Goal: Find contact information: Find contact information

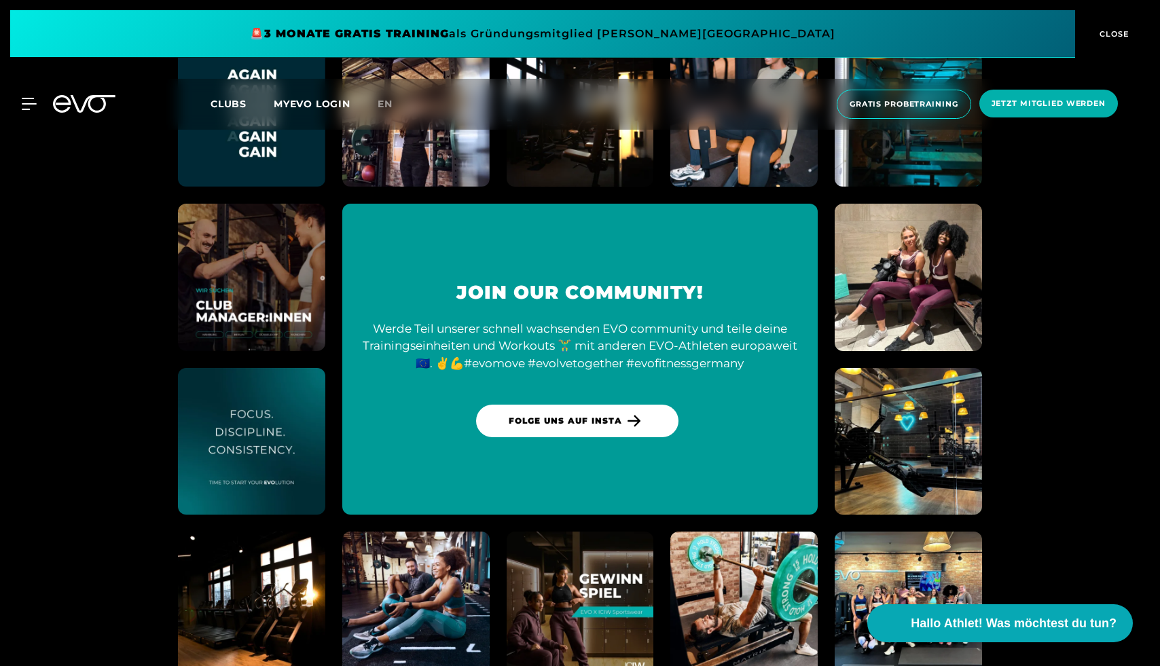
scroll to position [5242, 0]
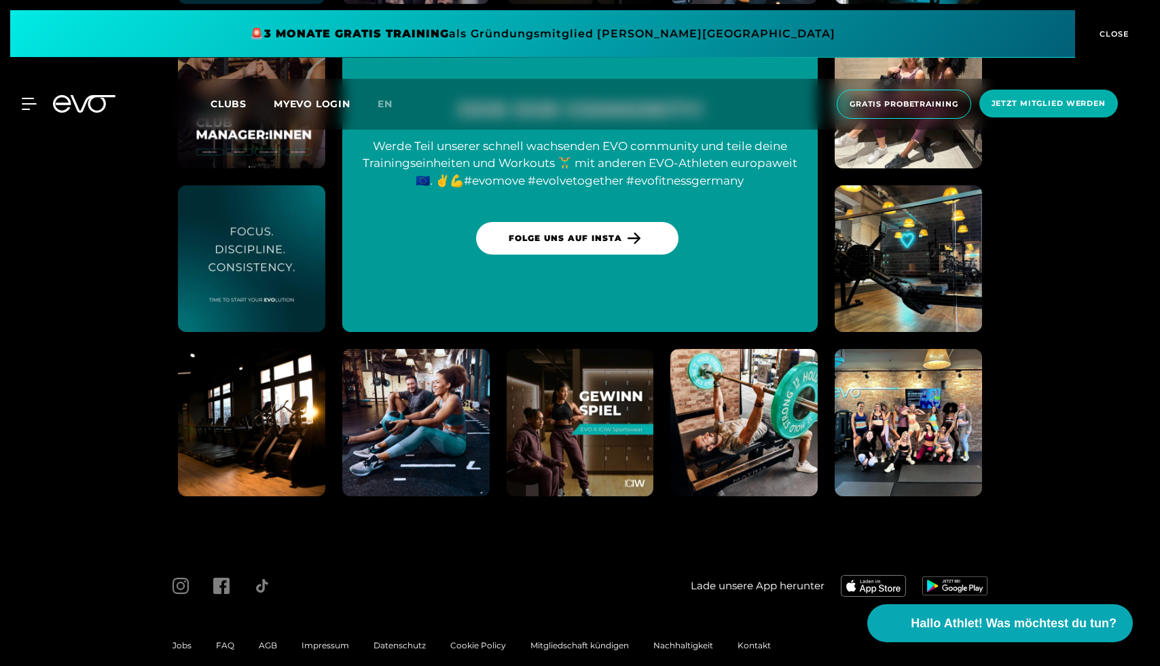
click at [763, 641] on span "Kontakt" at bounding box center [754, 646] width 33 height 10
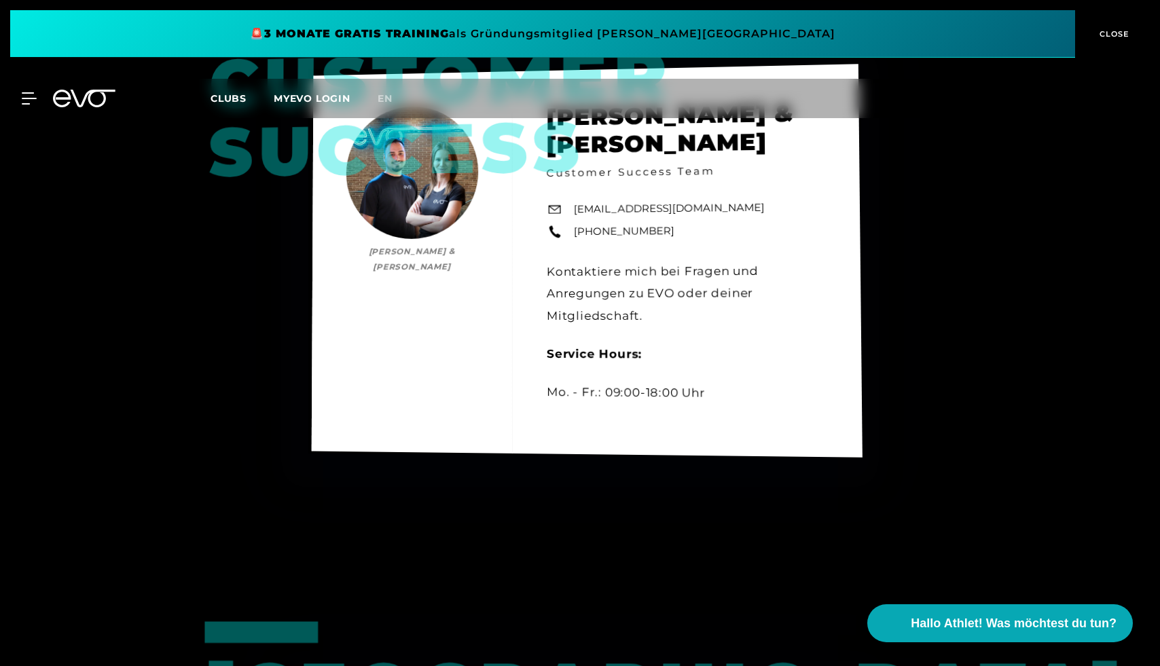
scroll to position [724, 0]
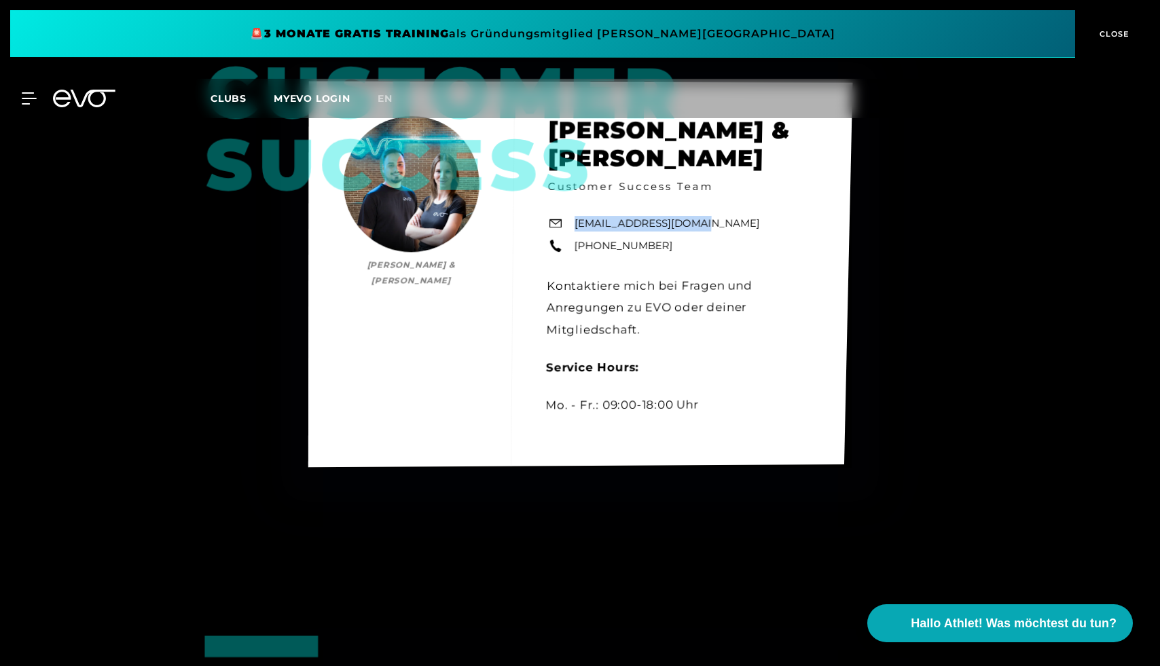
drag, startPoint x: 702, startPoint y: 224, endPoint x: 576, endPoint y: 227, distance: 125.7
click at [576, 227] on div "Customer Success [PERSON_NAME] & [PERSON_NAME] [PERSON_NAME] & [PERSON_NAME] Cu…" at bounding box center [580, 275] width 545 height 386
copy link "[EMAIL_ADDRESS][DOMAIN_NAME]"
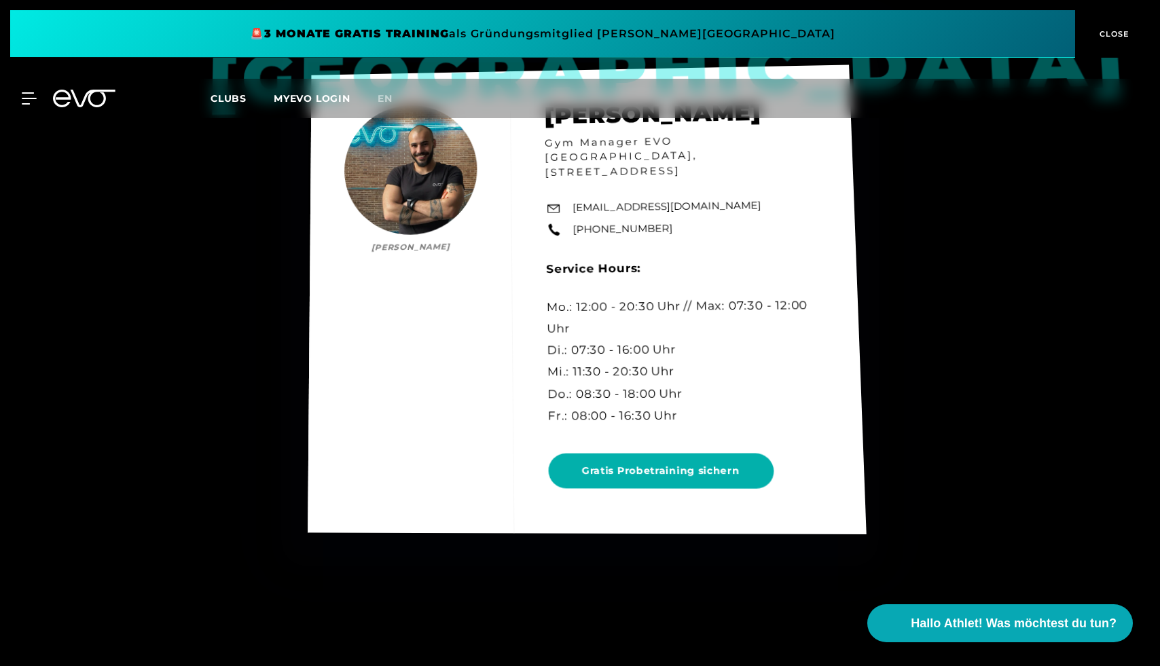
scroll to position [3954, 0]
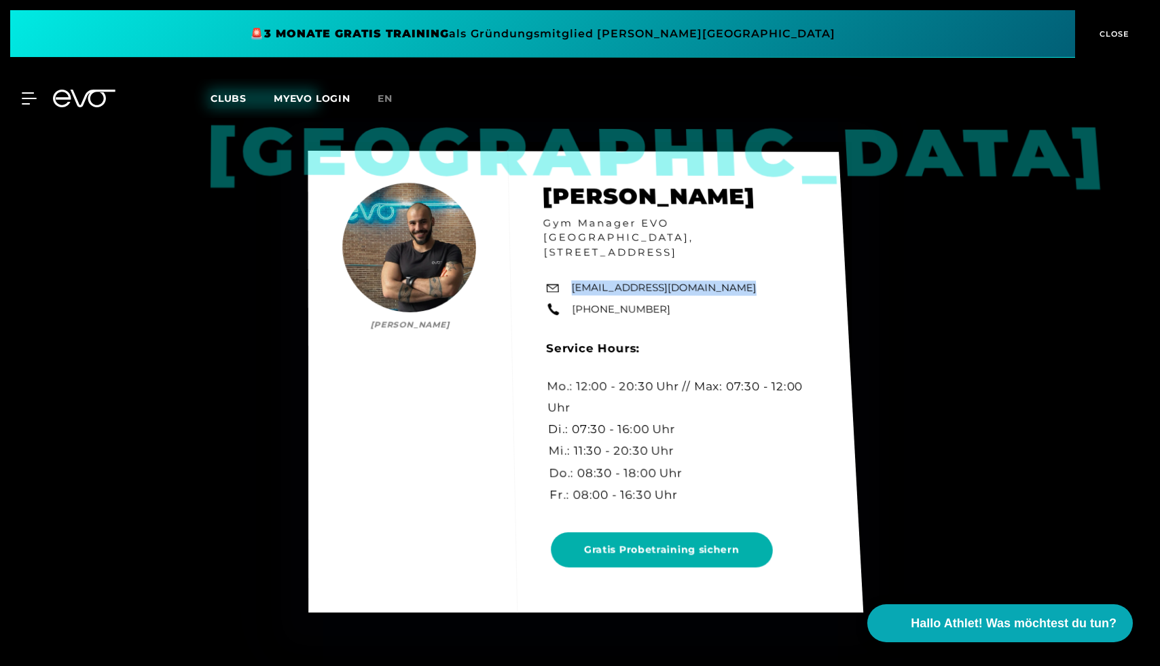
drag, startPoint x: 730, startPoint y: 276, endPoint x: 570, endPoint y: 278, distance: 159.6
click at [570, 278] on div "Berlin Mo [PERSON_NAME] Gym Manager EVO [GEOGRAPHIC_DATA], Rosa-[STREET_ADDRESS…" at bounding box center [586, 382] width 556 height 463
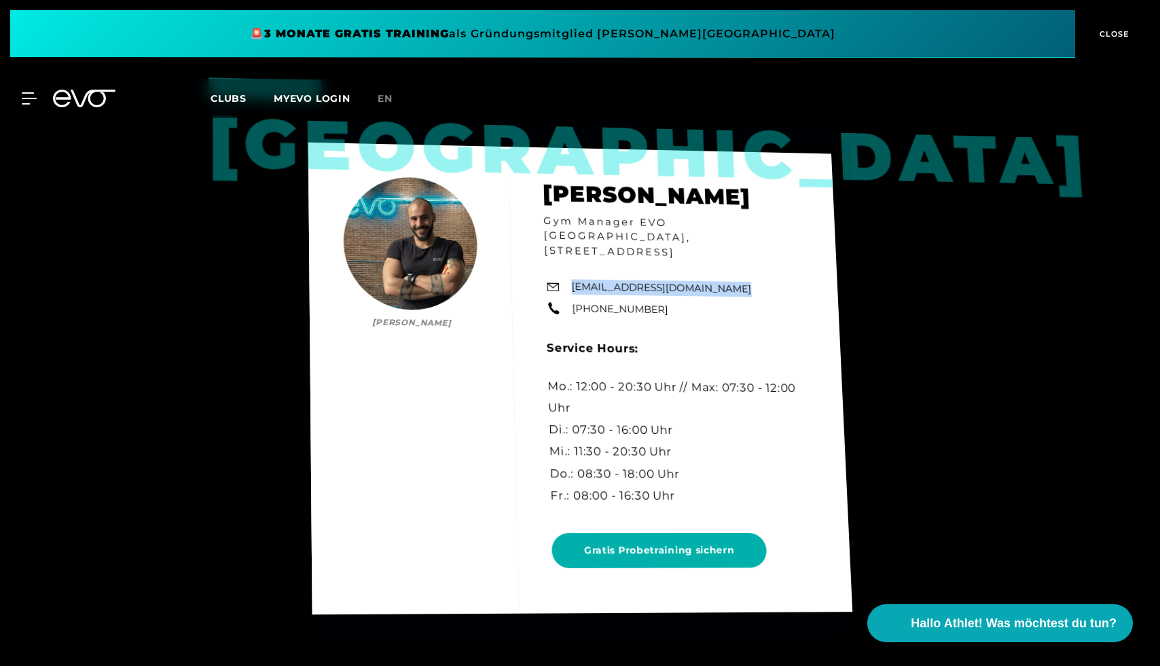
copy link "[EMAIL_ADDRESS][DOMAIN_NAME]"
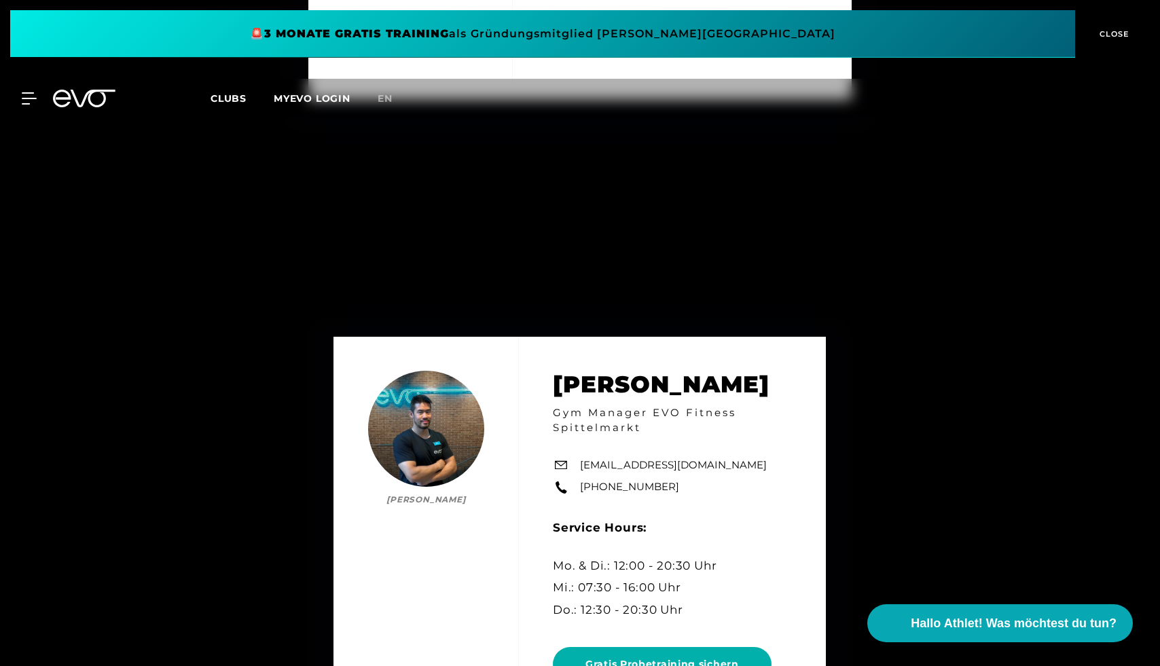
scroll to position [4697, 0]
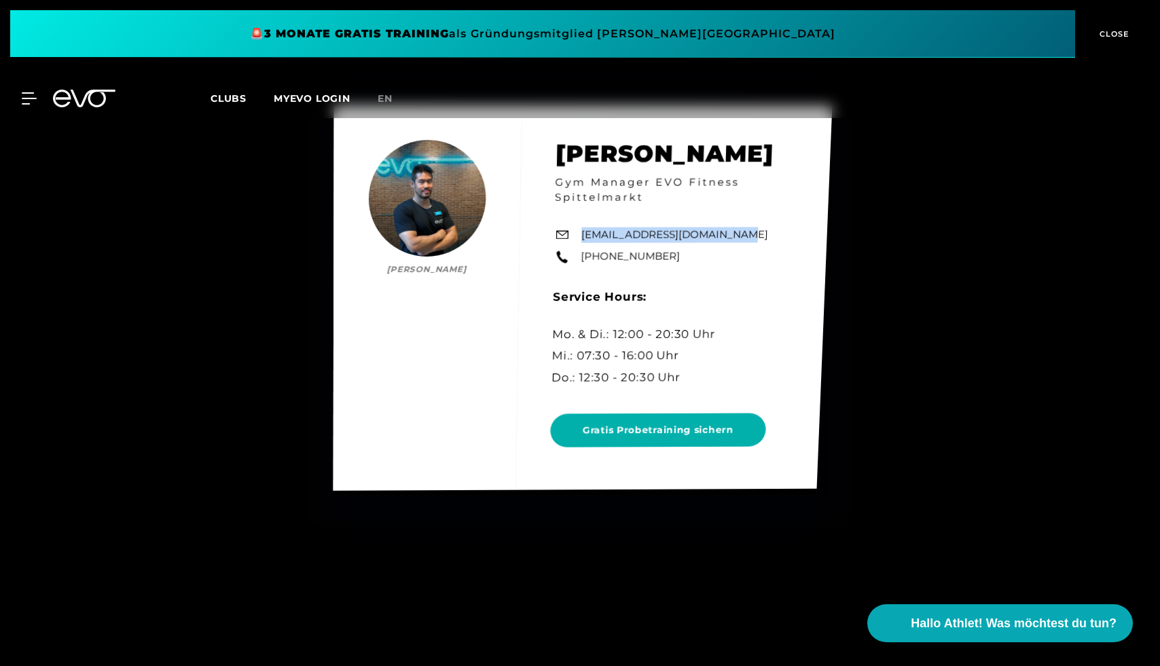
drag, startPoint x: 726, startPoint y: 234, endPoint x: 570, endPoint y: 233, distance: 156.2
click at [570, 233] on div "[PERSON_NAME] Ma [PERSON_NAME] Gym Manager EVO Fitness Spittelmarkt [EMAIL_ADDR…" at bounding box center [583, 298] width 499 height 386
copy link "[EMAIL_ADDRESS][DOMAIN_NAME]"
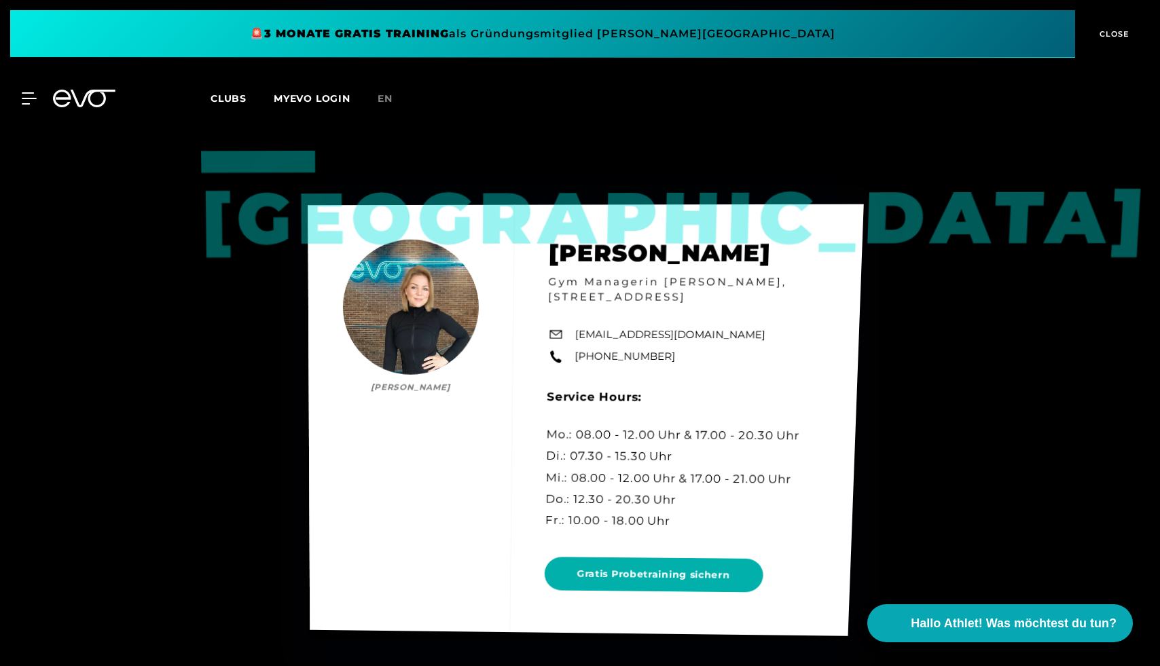
scroll to position [6073, 0]
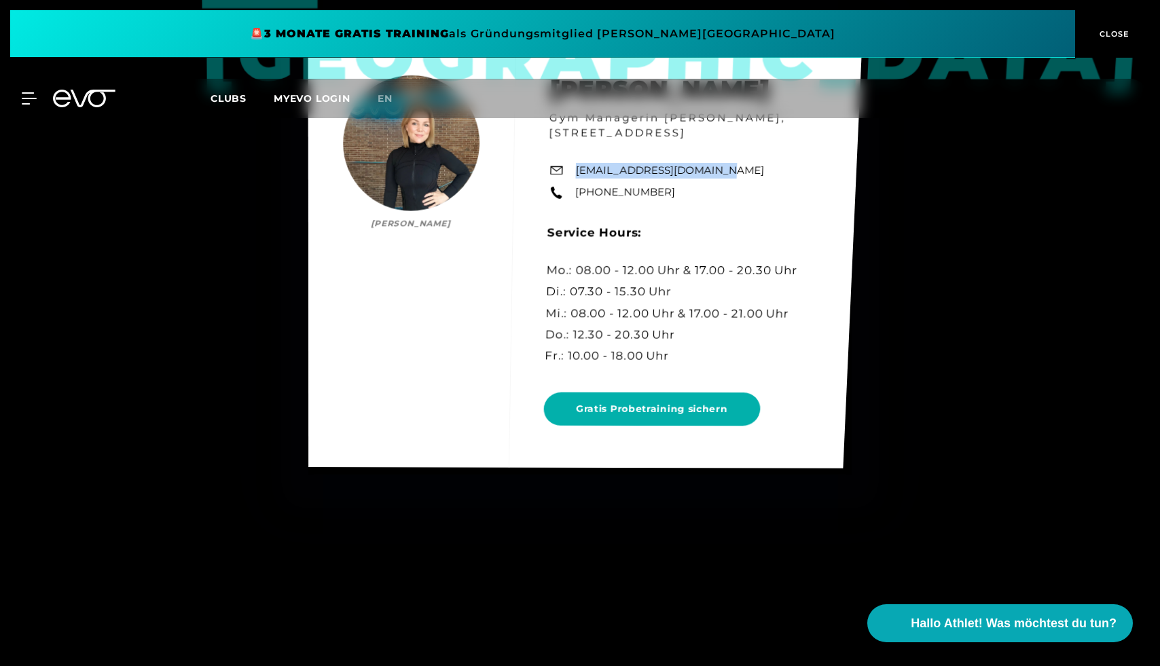
drag, startPoint x: 720, startPoint y: 188, endPoint x: 586, endPoint y: 179, distance: 134.1
click at [586, 179] on div "Hamburg [PERSON_NAME] [PERSON_NAME] Gym Managerin [PERSON_NAME], [STREET_ADDRES…" at bounding box center [585, 254] width 554 height 428
copy link "[EMAIL_ADDRESS][DOMAIN_NAME]"
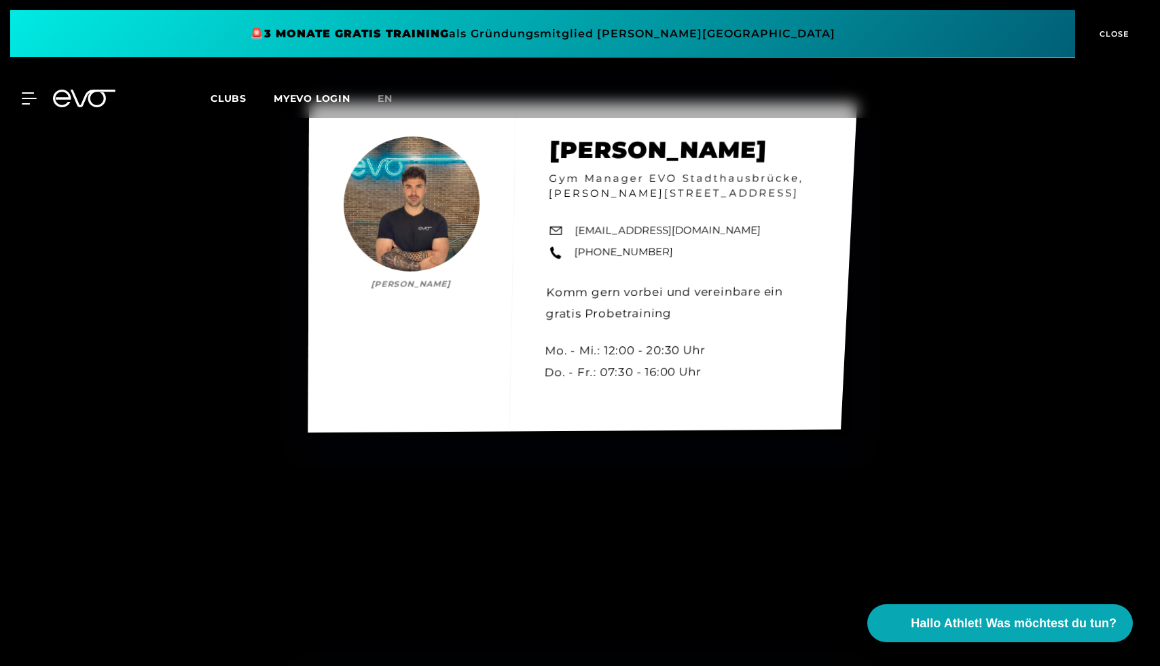
scroll to position [6728, 0]
drag, startPoint x: 761, startPoint y: 228, endPoint x: 571, endPoint y: 226, distance: 190.2
click at [571, 226] on div "[PERSON_NAME] [PERSON_NAME] Gym Manager EVO Stadthausbrücke, [PERSON_NAME][STRE…" at bounding box center [583, 266] width 551 height 329
copy link "[EMAIL_ADDRESS][DOMAIN_NAME]"
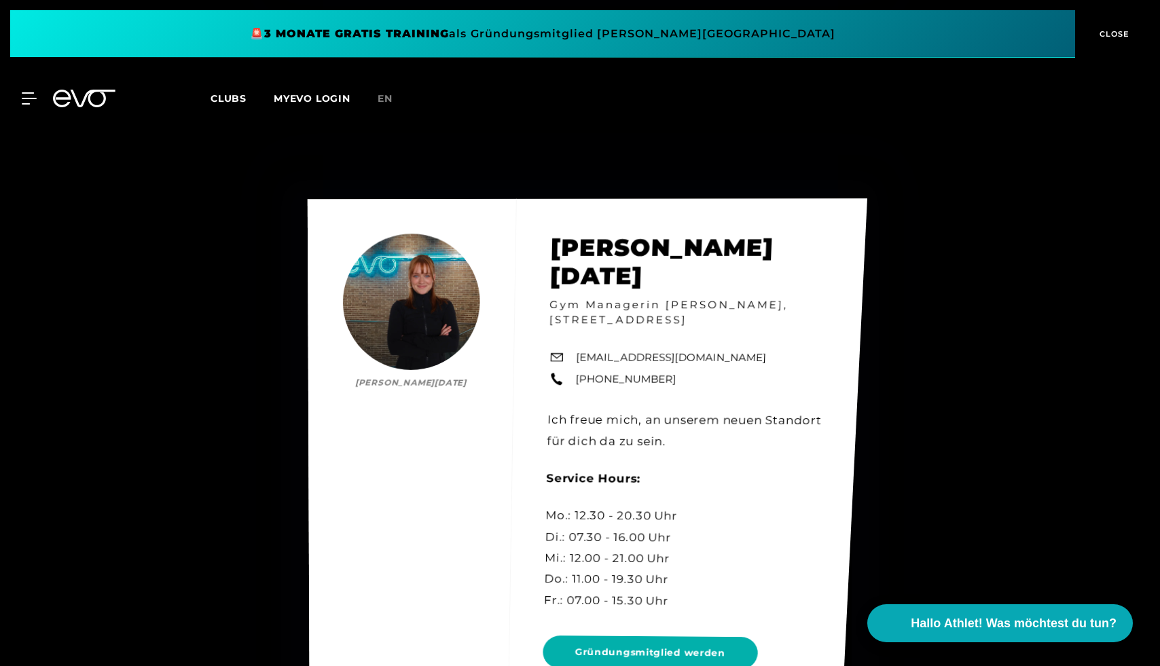
scroll to position [7218, 0]
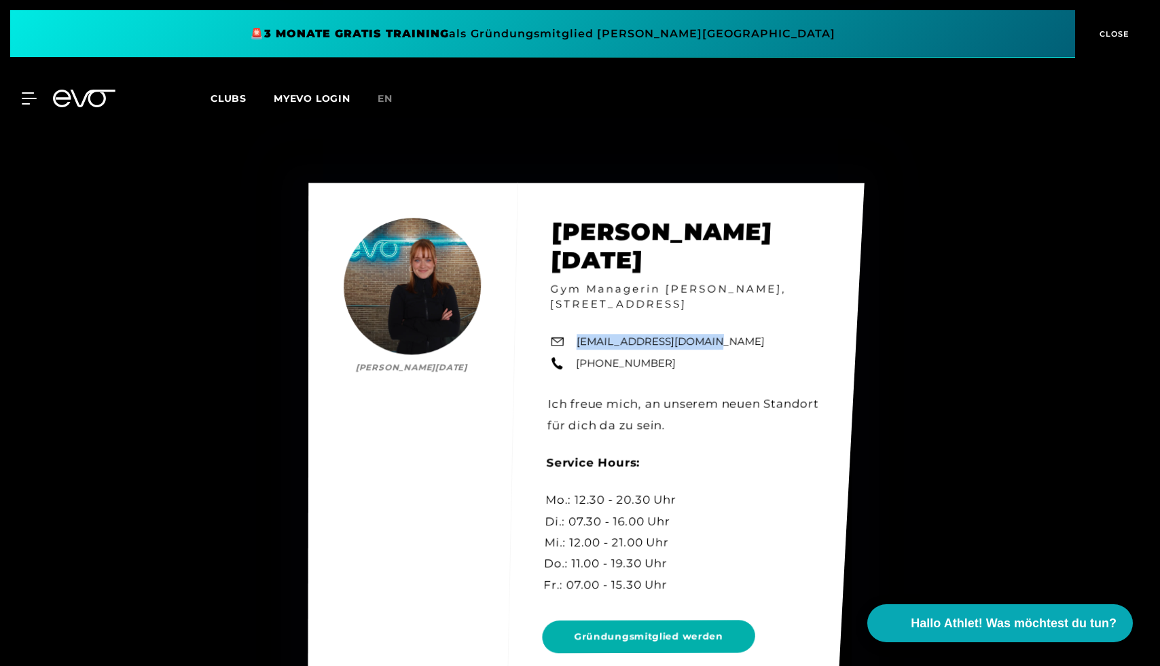
drag, startPoint x: 707, startPoint y: 327, endPoint x: 571, endPoint y: 317, distance: 136.2
click at [571, 317] on div "[PERSON_NAME][DATE] [PERSON_NAME][DATE] Gym Managerin [PERSON_NAME], [STREET_AD…" at bounding box center [586, 439] width 556 height 513
copy link "[EMAIL_ADDRESS][DOMAIN_NAME]"
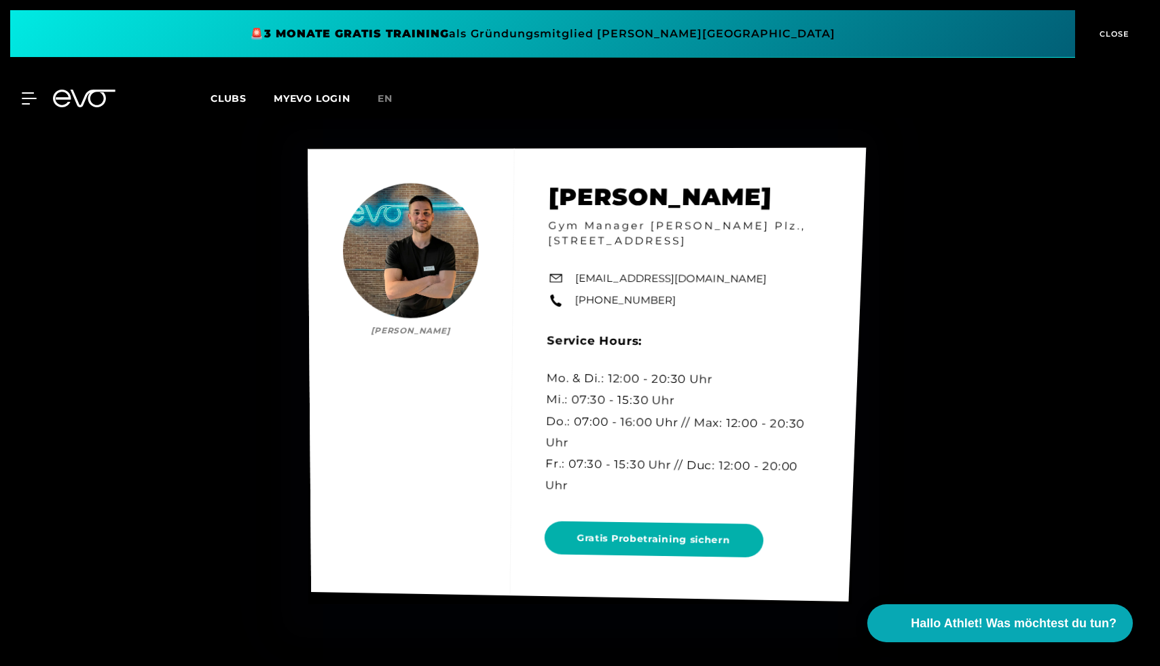
scroll to position [5289, 0]
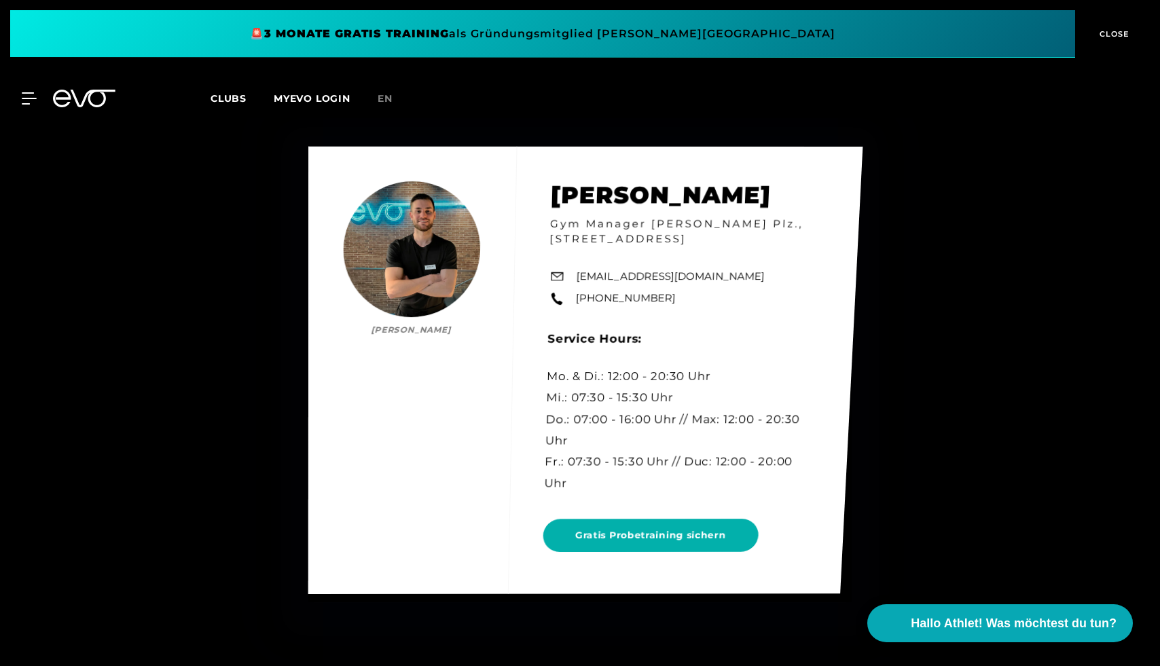
drag, startPoint x: 747, startPoint y: 274, endPoint x: 576, endPoint y: 274, distance: 170.5
click at [576, 274] on div "[PERSON_NAME] [PERSON_NAME] Gym Manager [PERSON_NAME] Plz., [STREET_ADDRESS][GE…" at bounding box center [585, 370] width 555 height 448
copy link "[EMAIL_ADDRESS][DOMAIN_NAME]"
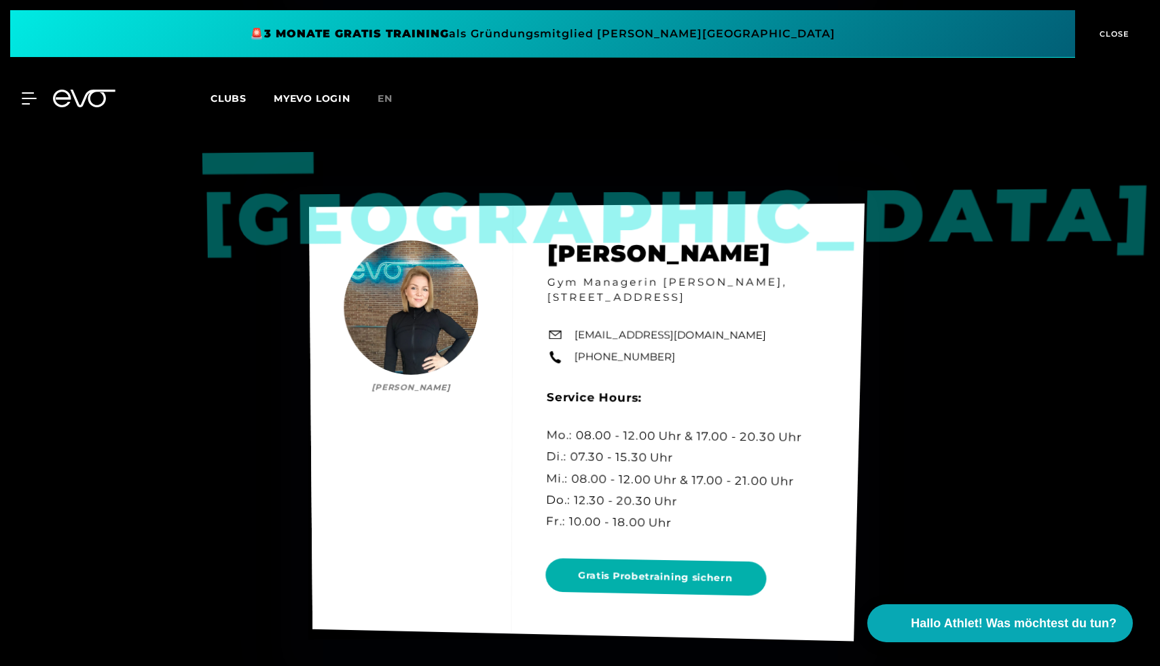
scroll to position [5923, 0]
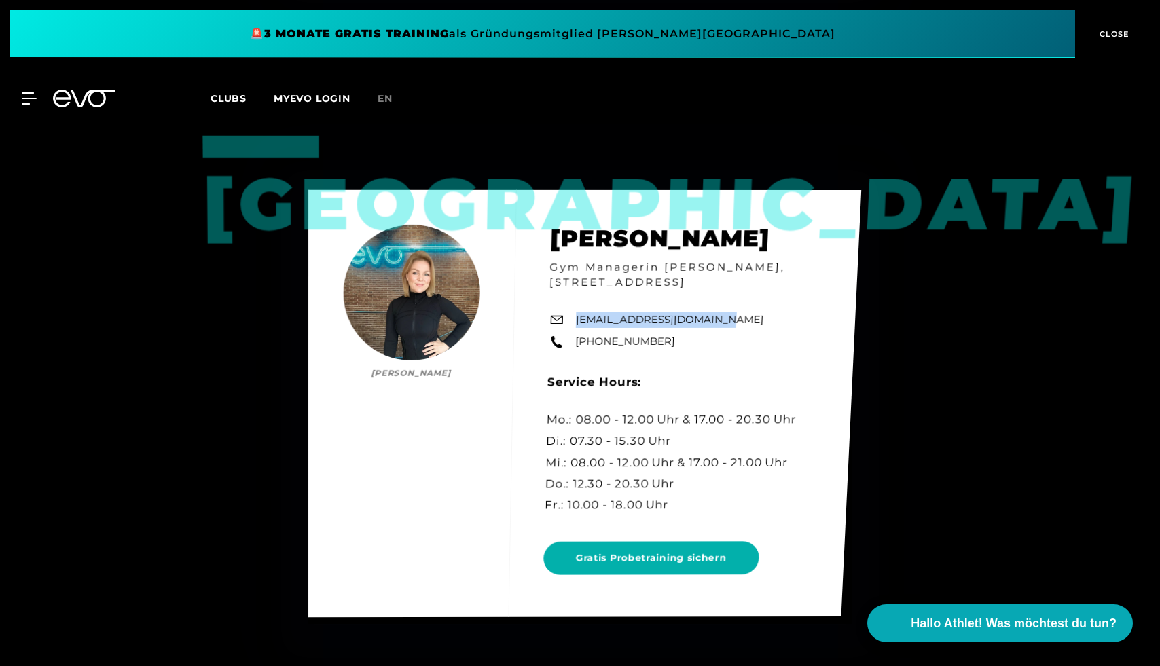
drag, startPoint x: 678, startPoint y: 337, endPoint x: 575, endPoint y: 336, distance: 102.6
click at [575, 336] on div "Hamburg [PERSON_NAME] [PERSON_NAME] Gym Managerin [PERSON_NAME], [STREET_ADDRES…" at bounding box center [584, 403] width 553 height 427
copy link "[EMAIL_ADDRESS][DOMAIN_NAME]"
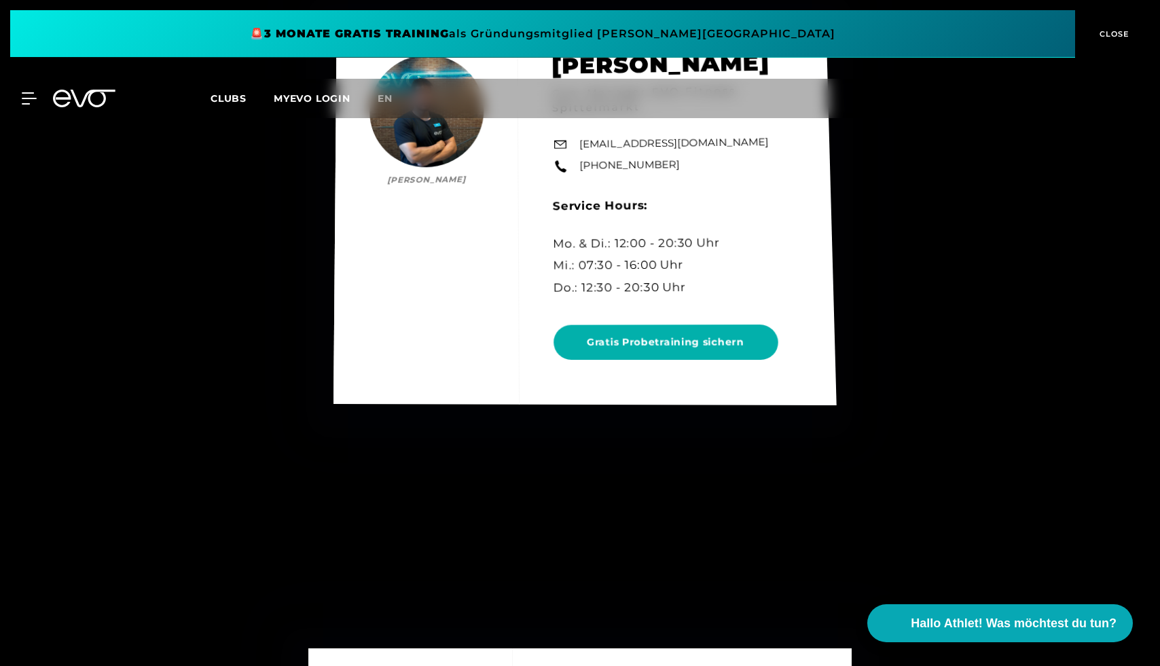
scroll to position [4758, 0]
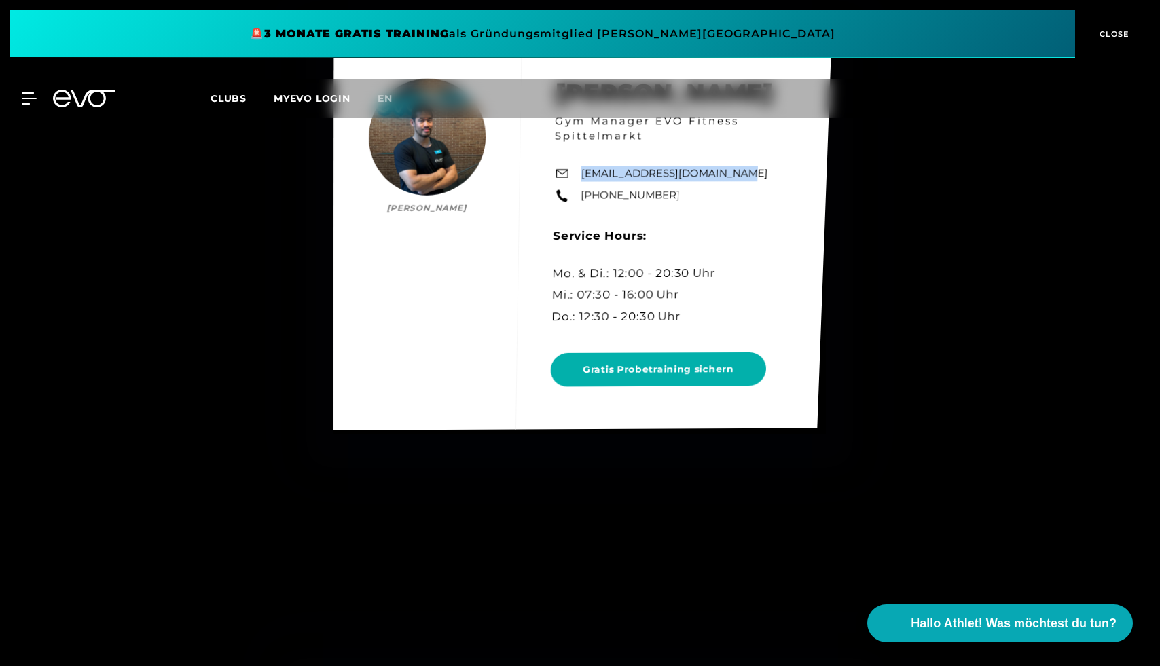
drag, startPoint x: 720, startPoint y: 169, endPoint x: 572, endPoint y: 170, distance: 148.1
click at [572, 170] on div "[PERSON_NAME] Ma [PERSON_NAME] Gym Manager EVO Fitness Spittelmarkt [EMAIL_ADDR…" at bounding box center [583, 237] width 499 height 386
copy link "[EMAIL_ADDRESS][DOMAIN_NAME]"
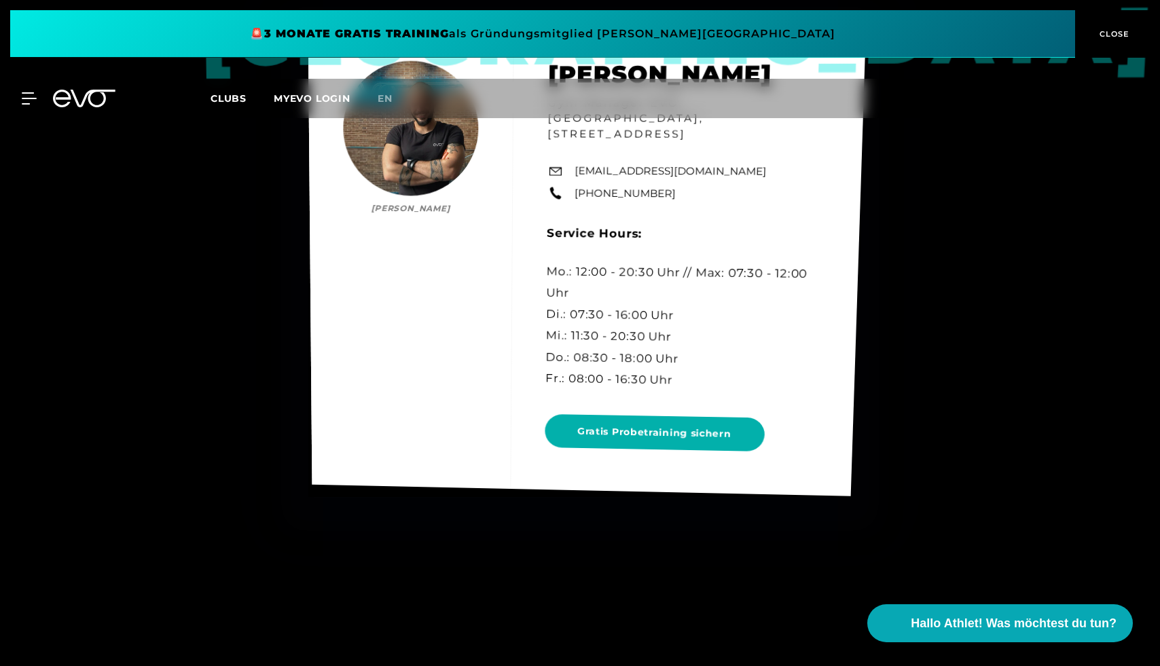
scroll to position [4067, 0]
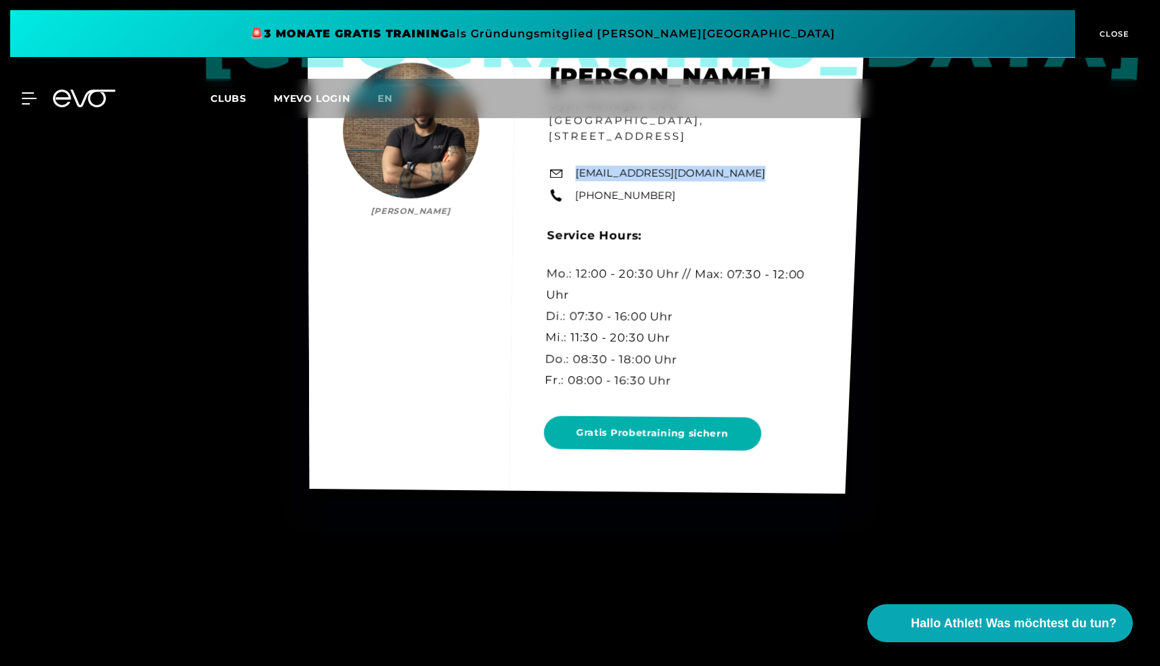
drag, startPoint x: 727, startPoint y: 164, endPoint x: 577, endPoint y: 160, distance: 150.2
click at [577, 160] on div "Berlin Mo [PERSON_NAME] Gym Manager EVO [GEOGRAPHIC_DATA], Rosa-[STREET_ADDRESS…" at bounding box center [586, 261] width 557 height 467
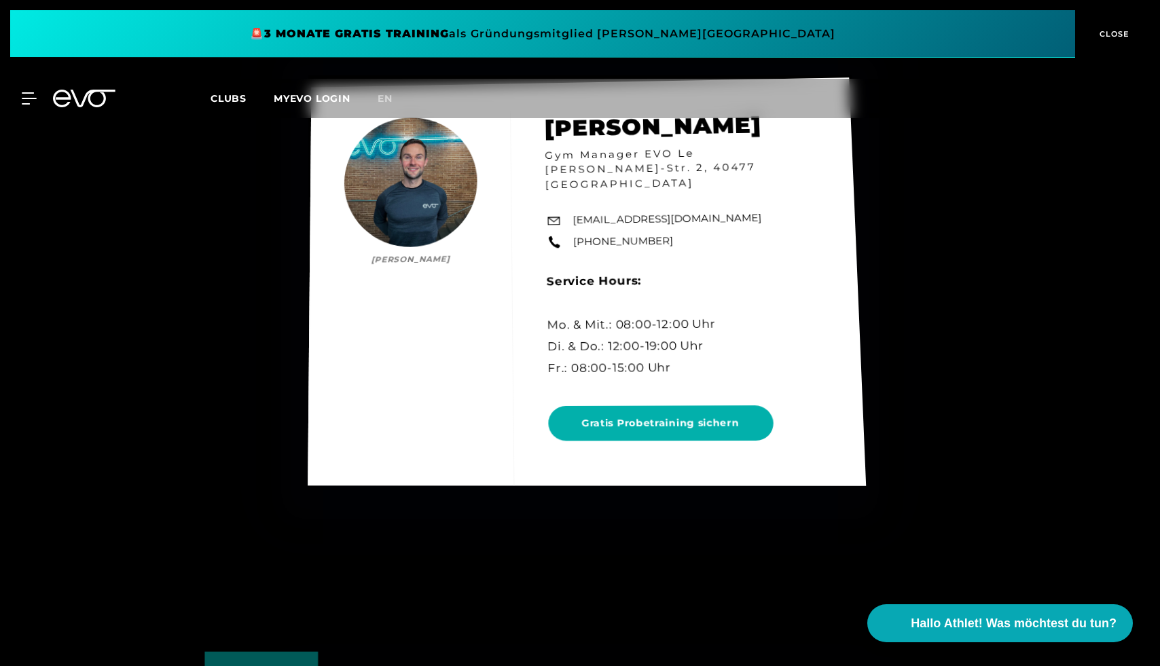
scroll to position [3257, 0]
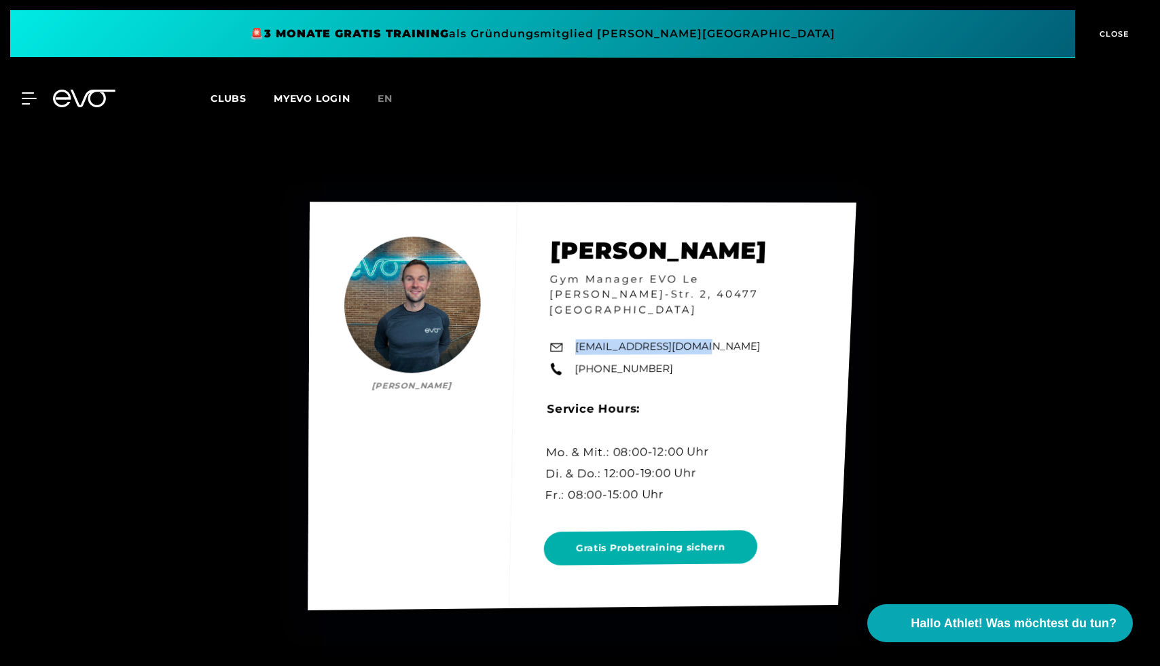
drag, startPoint x: 701, startPoint y: 334, endPoint x: 562, endPoint y: 340, distance: 138.7
click at [562, 340] on div "[PERSON_NAME] [PERSON_NAME] Gym Manager EVO Le [PERSON_NAME]-Str. 2, 40477 Düss…" at bounding box center [582, 406] width 548 height 408
copy link "[EMAIL_ADDRESS][DOMAIN_NAME]"
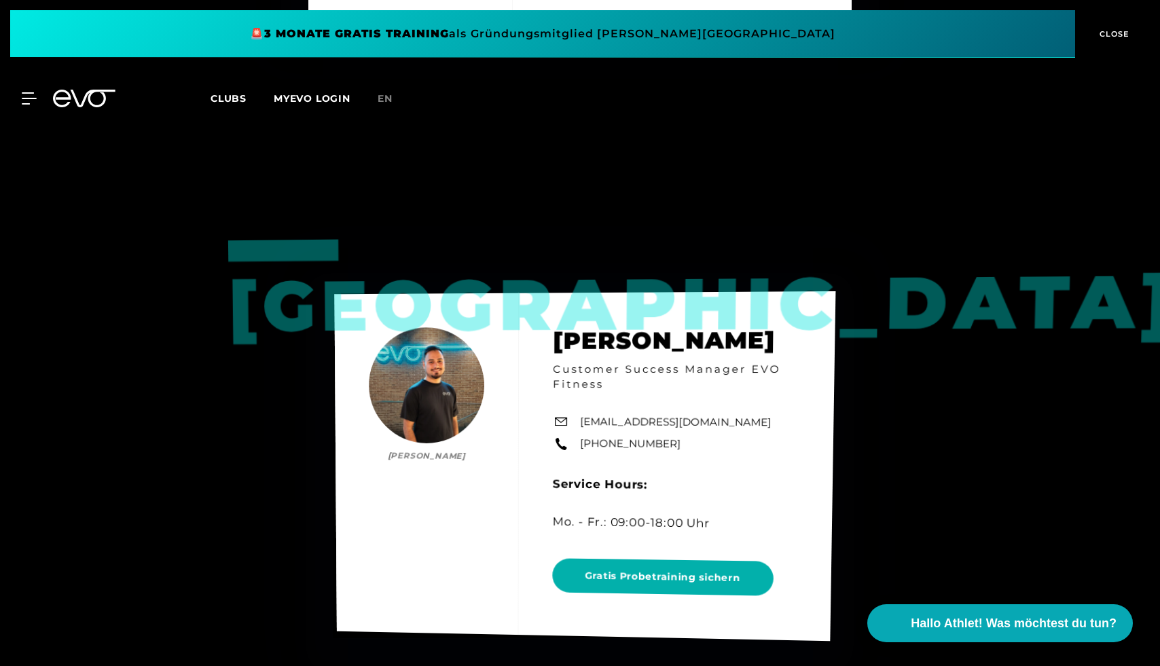
scroll to position [2543, 0]
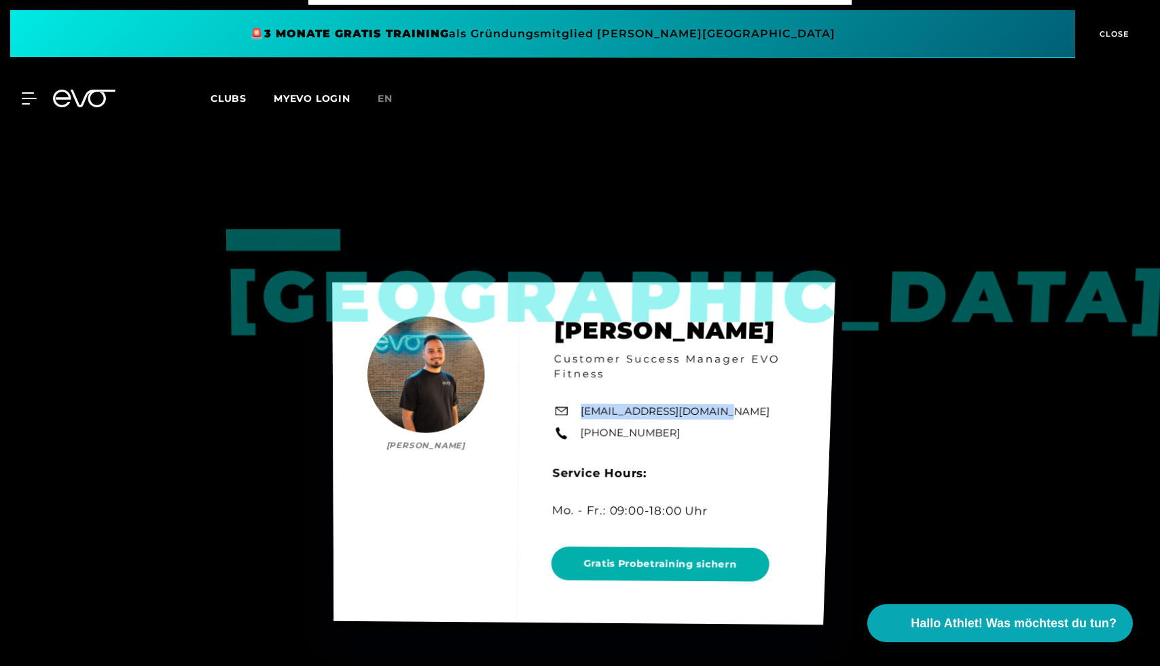
drag, startPoint x: 722, startPoint y: 409, endPoint x: 604, endPoint y: 398, distance: 118.7
click at [604, 398] on div "Düsseldorf [PERSON_NAME] [PERSON_NAME] Customer Success Manager EVO Fitness [EM…" at bounding box center [584, 454] width 503 height 343
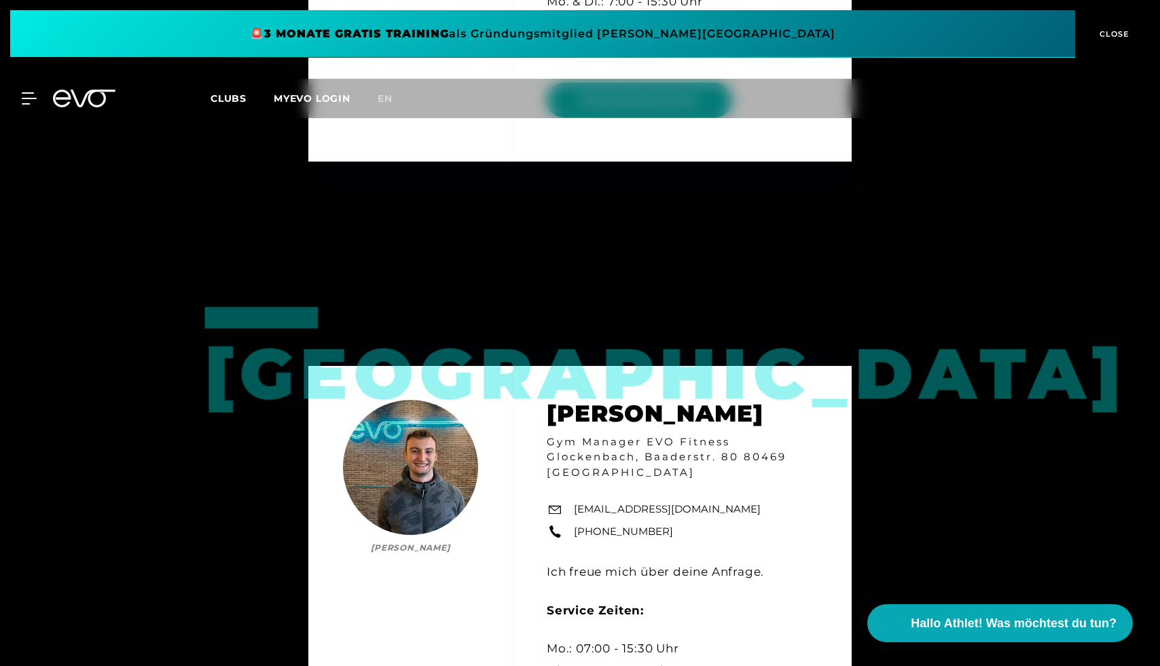
scroll to position [1946, 0]
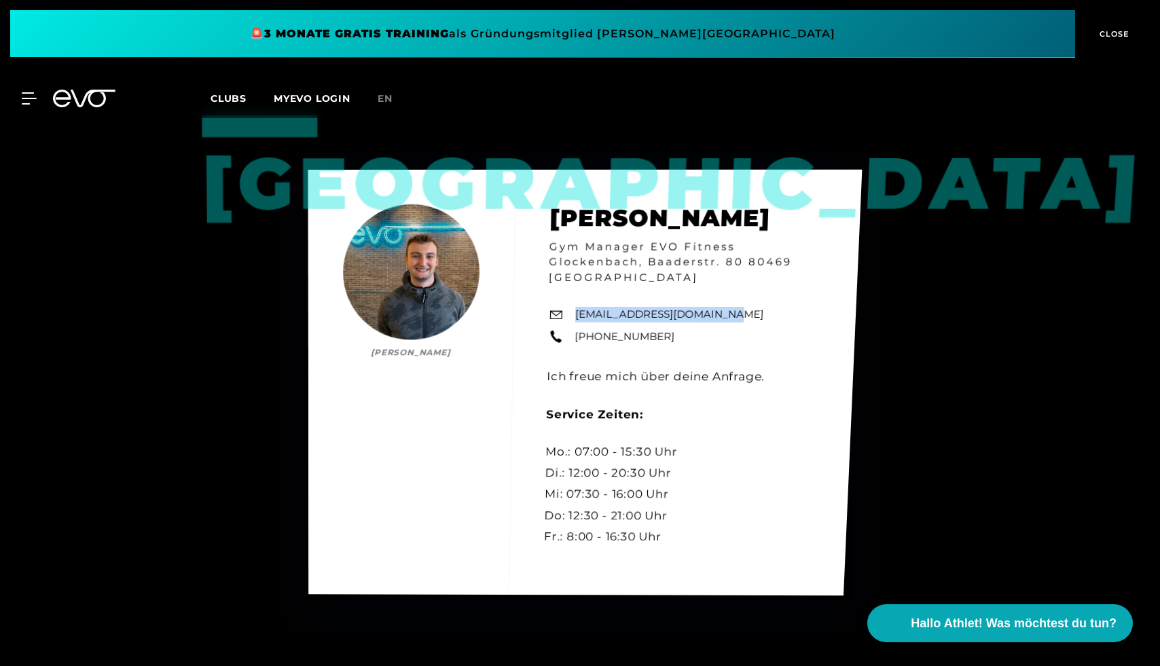
drag, startPoint x: 722, startPoint y: 315, endPoint x: 587, endPoint y: 305, distance: 135.6
click at [587, 305] on div "München [PERSON_NAME] [PERSON_NAME] Gym Manager EVO Fitness Glockenbach, Baader…" at bounding box center [585, 382] width 554 height 427
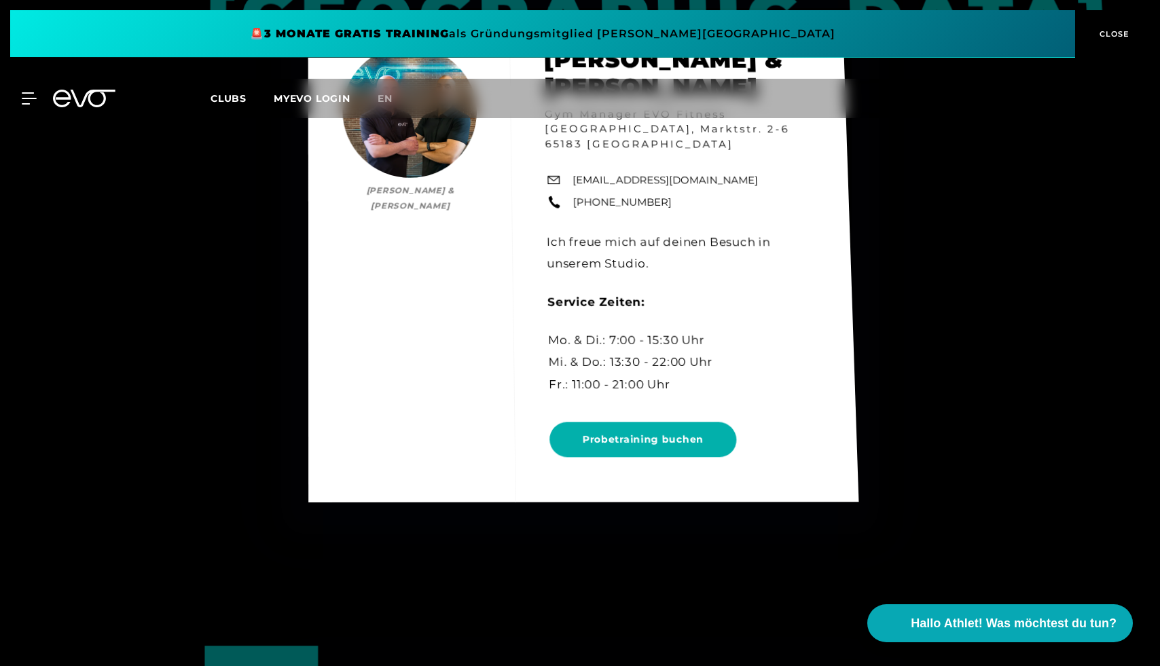
scroll to position [1219, 0]
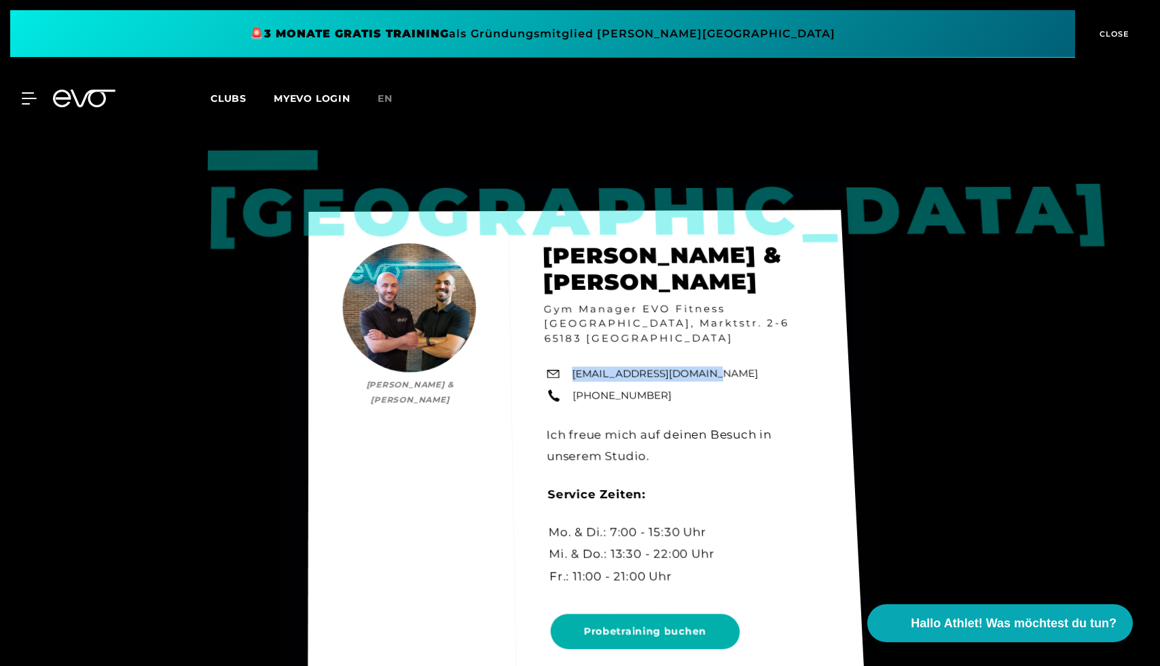
drag, startPoint x: 715, startPoint y: 380, endPoint x: 594, endPoint y: 372, distance: 121.2
click at [594, 372] on div "Wiesbaden [PERSON_NAME] & [PERSON_NAME] [PERSON_NAME] & [PERSON_NAME] Gym Manag…" at bounding box center [586, 452] width 557 height 484
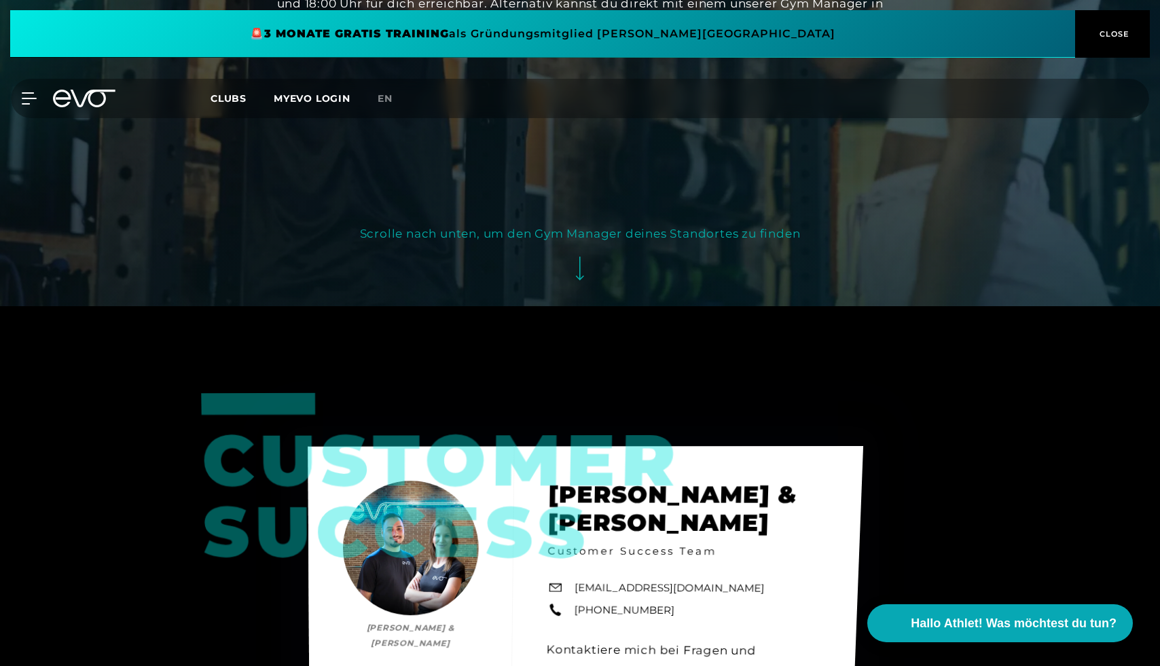
scroll to position [206, 0]
